Goal: Transaction & Acquisition: Purchase product/service

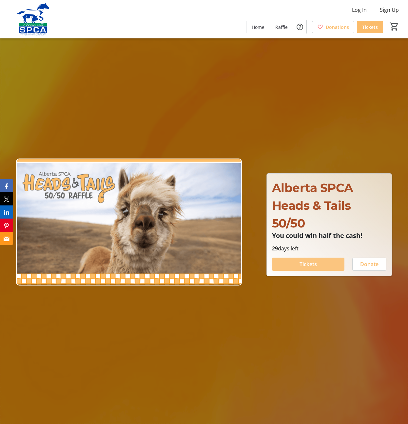
click at [306, 262] on span "Tickets" at bounding box center [308, 264] width 17 height 8
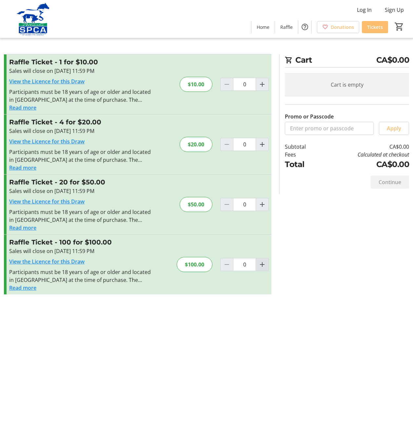
click at [262, 265] on mat-icon "Increment by one" at bounding box center [262, 264] width 8 height 8
type input "1"
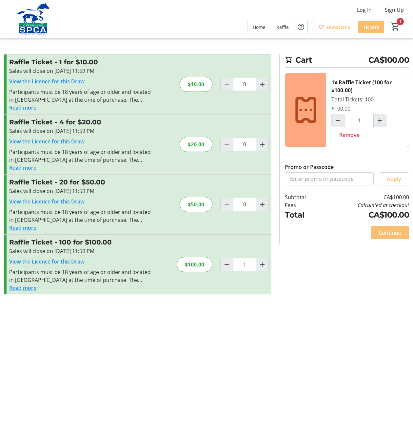
click at [390, 232] on span "Continue" at bounding box center [390, 232] width 23 height 8
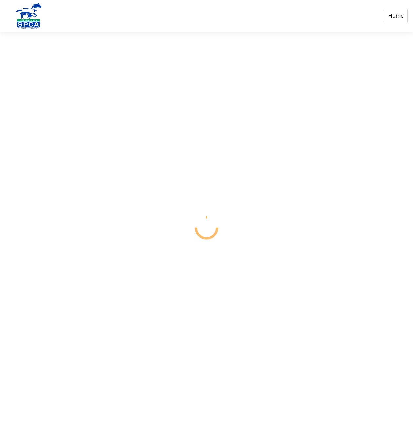
select select "CA"
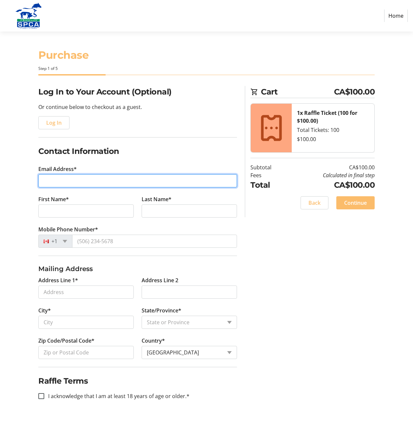
click at [52, 182] on input "Email Address*" at bounding box center [137, 180] width 199 height 13
type input "[EMAIL_ADDRESS][DOMAIN_NAME]"
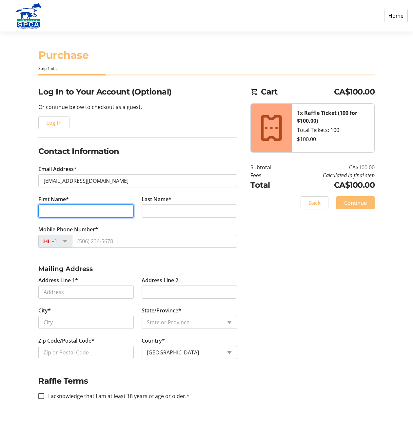
type input "[PERSON_NAME]"
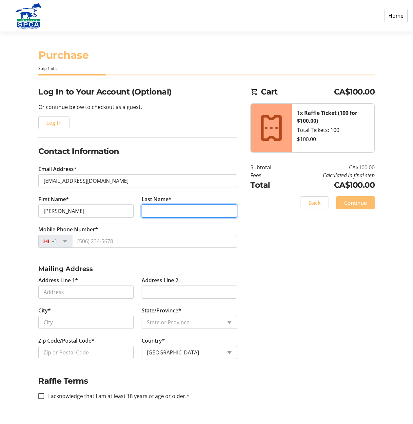
type input "[PERSON_NAME]"
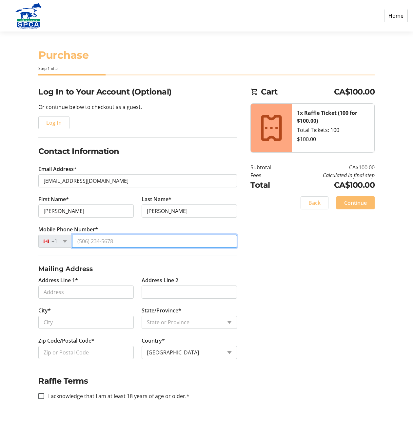
type input "[PHONE_NUMBER]"
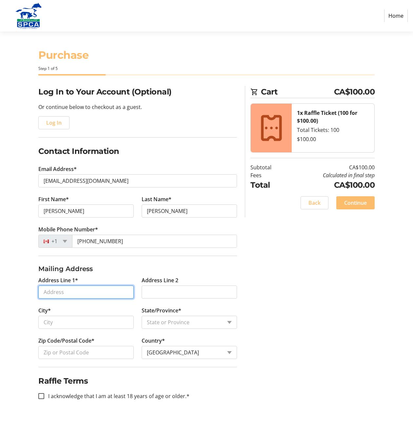
type input "[STREET_ADDRESS]"
type input "Unit 301"
type input "[GEOGRAPHIC_DATA]"
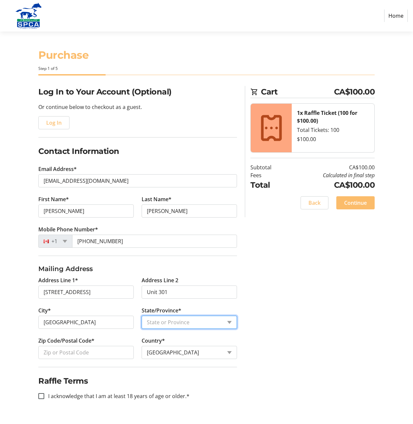
select select "AB"
type input "T3A 2E1"
click at [42, 396] on input "I acknowledge that I am at least 18 years of age or older.*" at bounding box center [41, 396] width 6 height 6
checkbox input "true"
click at [355, 205] on span "Continue" at bounding box center [355, 203] width 23 height 8
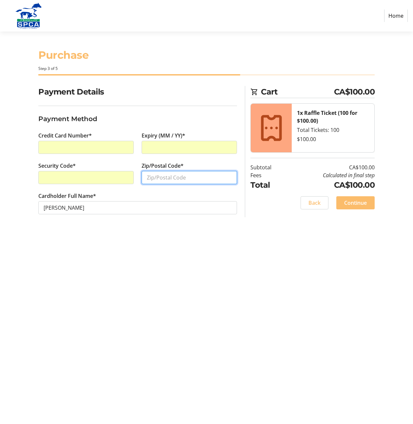
click at [167, 177] on input "Zip/Postal Code*" at bounding box center [189, 177] width 95 height 13
type input "T3A 2E1"
click at [357, 204] on span "Continue" at bounding box center [355, 203] width 23 height 8
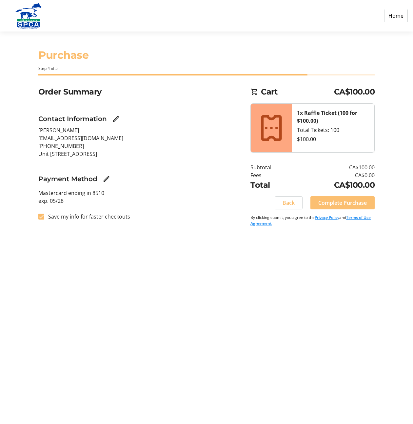
click at [335, 202] on span "Complete Purchase" at bounding box center [342, 203] width 49 height 8
